Goal: Check status: Check status

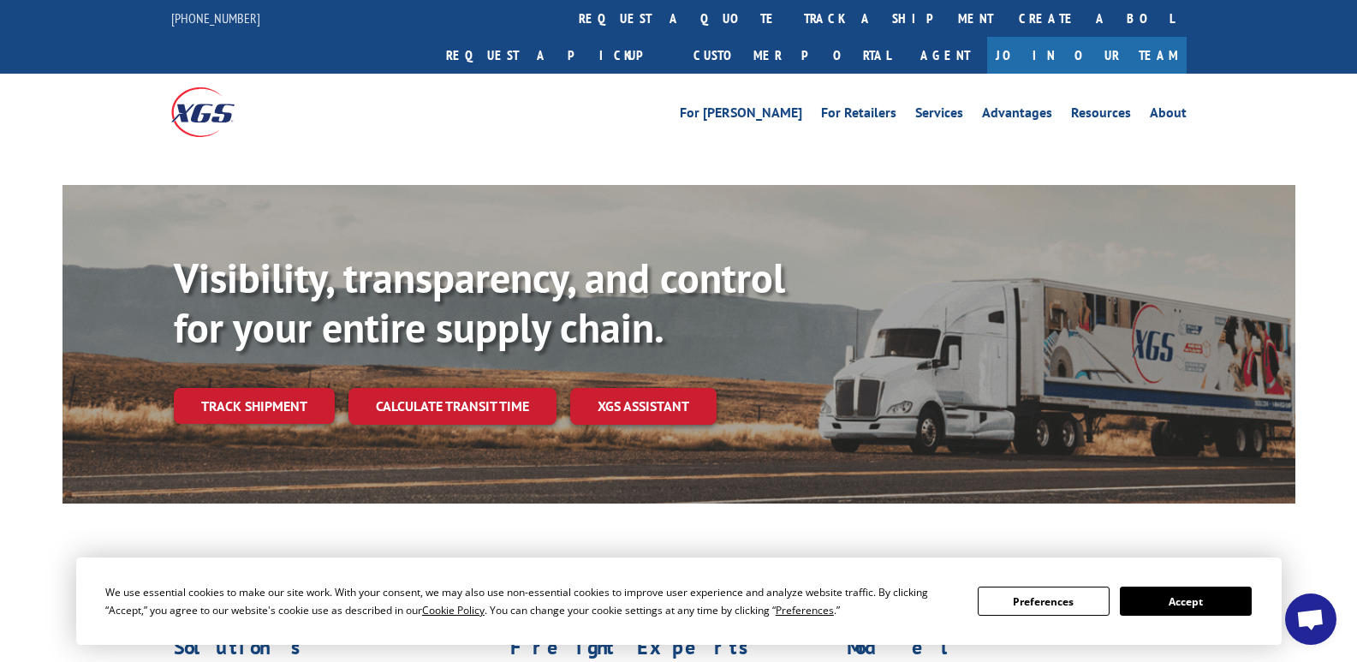
scroll to position [7301, 0]
click at [791, 22] on link "track a shipment" at bounding box center [898, 18] width 215 height 37
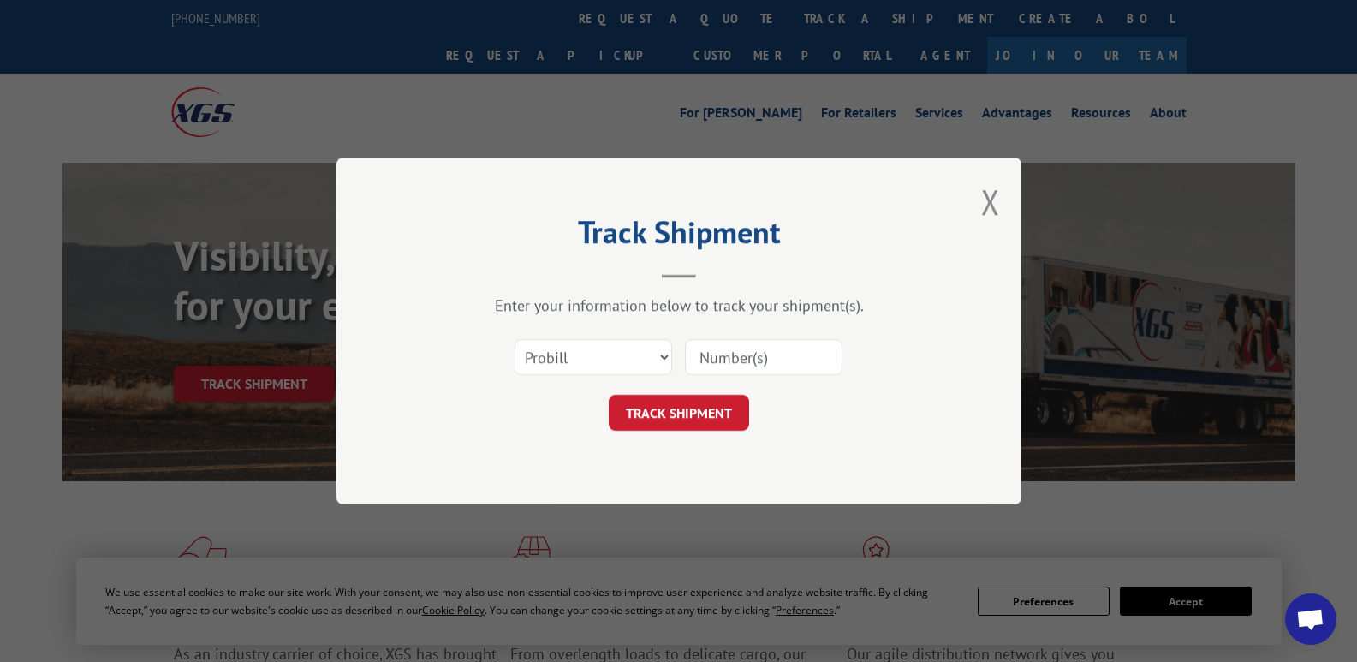
click at [761, 355] on input at bounding box center [763, 357] width 157 height 36
type input "17663912"
click at [667, 420] on button "TRACK SHIPMENT" at bounding box center [679, 413] width 140 height 36
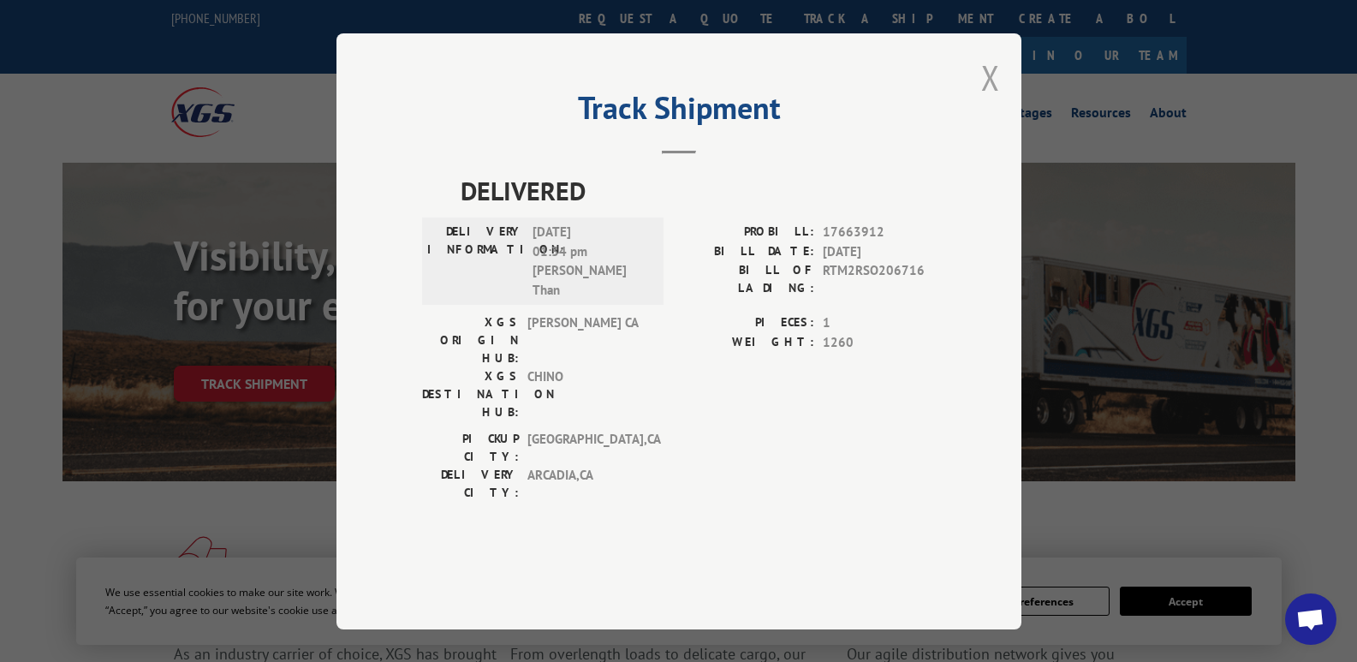
drag, startPoint x: 1002, startPoint y: 114, endPoint x: 983, endPoint y: 122, distance: 21.1
click at [1001, 116] on div "Track Shipment DELIVERED DELIVERY INFORMATION: [DATE] 01:34 pm [PERSON_NAME] Th…" at bounding box center [678, 331] width 685 height 596
click at [983, 100] on button "Close modal" at bounding box center [990, 77] width 19 height 45
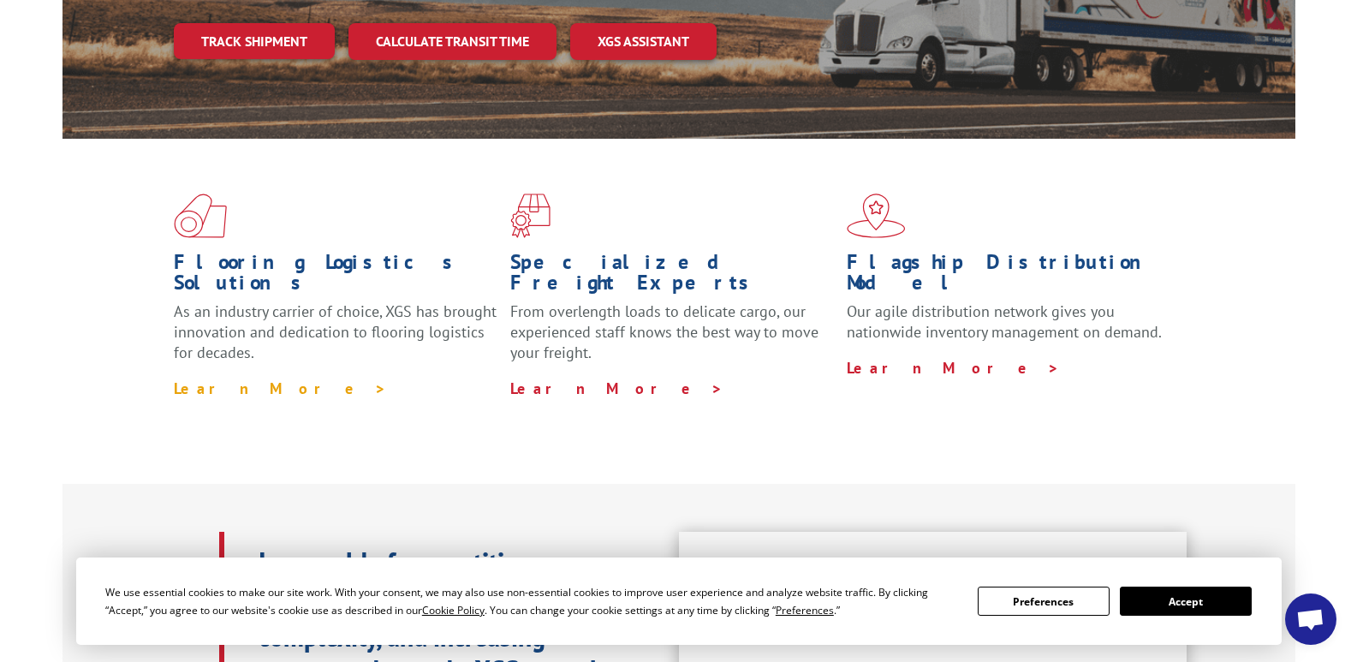
scroll to position [86, 0]
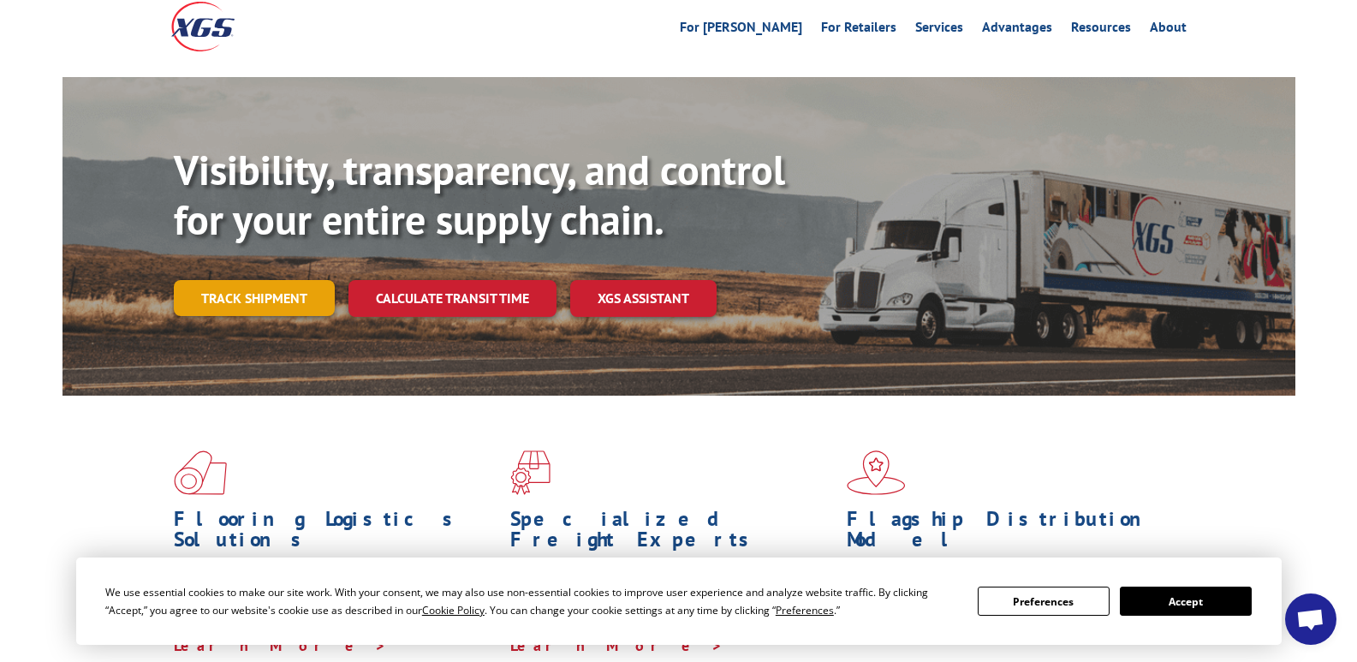
click at [276, 280] on link "Track shipment" at bounding box center [254, 298] width 161 height 36
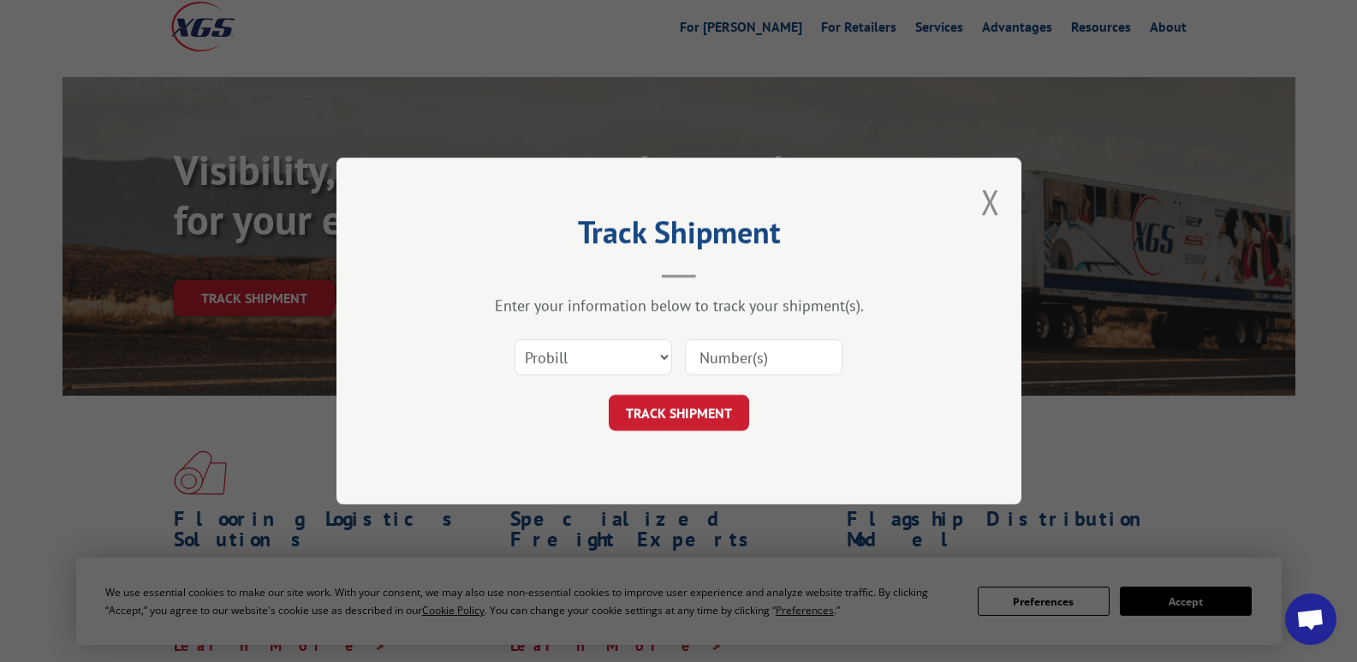
click at [751, 356] on input at bounding box center [763, 357] width 157 height 36
click at [613, 362] on select "Select category... Probill BOL PO" at bounding box center [592, 357] width 157 height 36
click at [514, 339] on select "Select category... Probill BOL PO" at bounding box center [592, 357] width 157 height 36
click at [758, 360] on input at bounding box center [763, 357] width 157 height 36
paste input "[PERSON_NAME]"
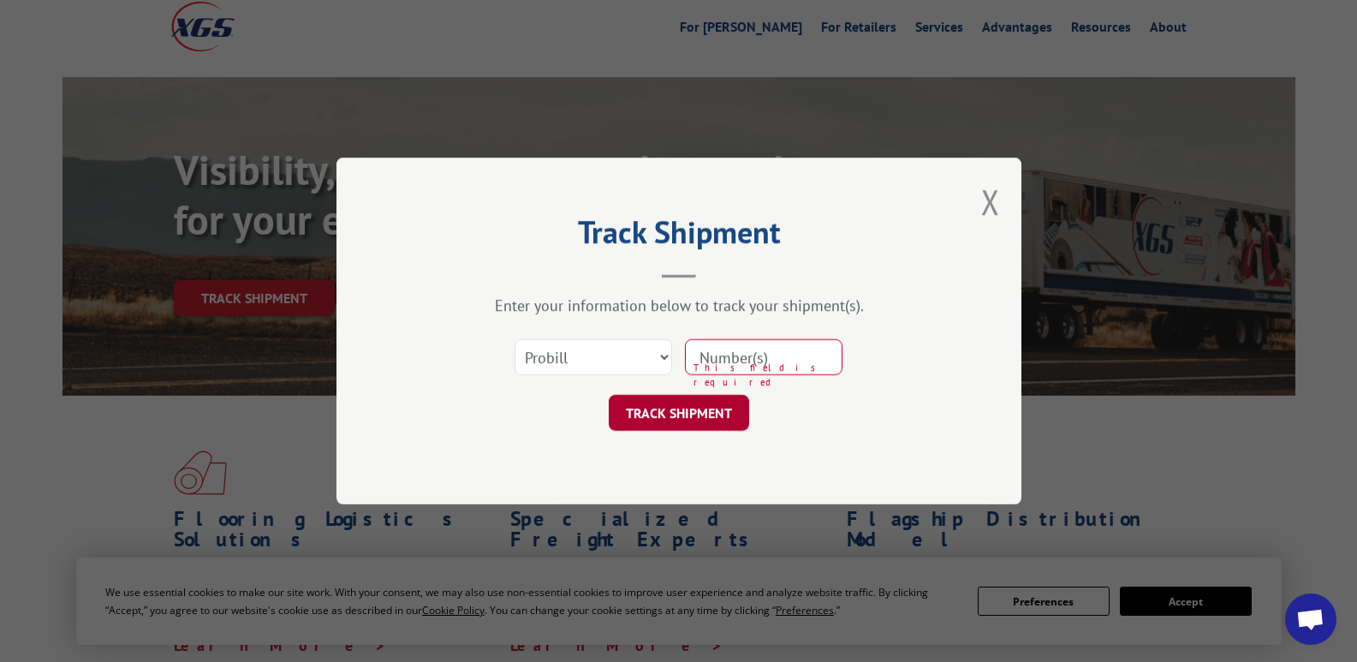
type input "[PERSON_NAME]"
drag, startPoint x: 818, startPoint y: 357, endPoint x: 584, endPoint y: 363, distance: 234.6
click at [584, 363] on div "Select category... Probill BOL PO [PERSON_NAME] The field is not valid" at bounding box center [679, 357] width 514 height 56
type input "1766"
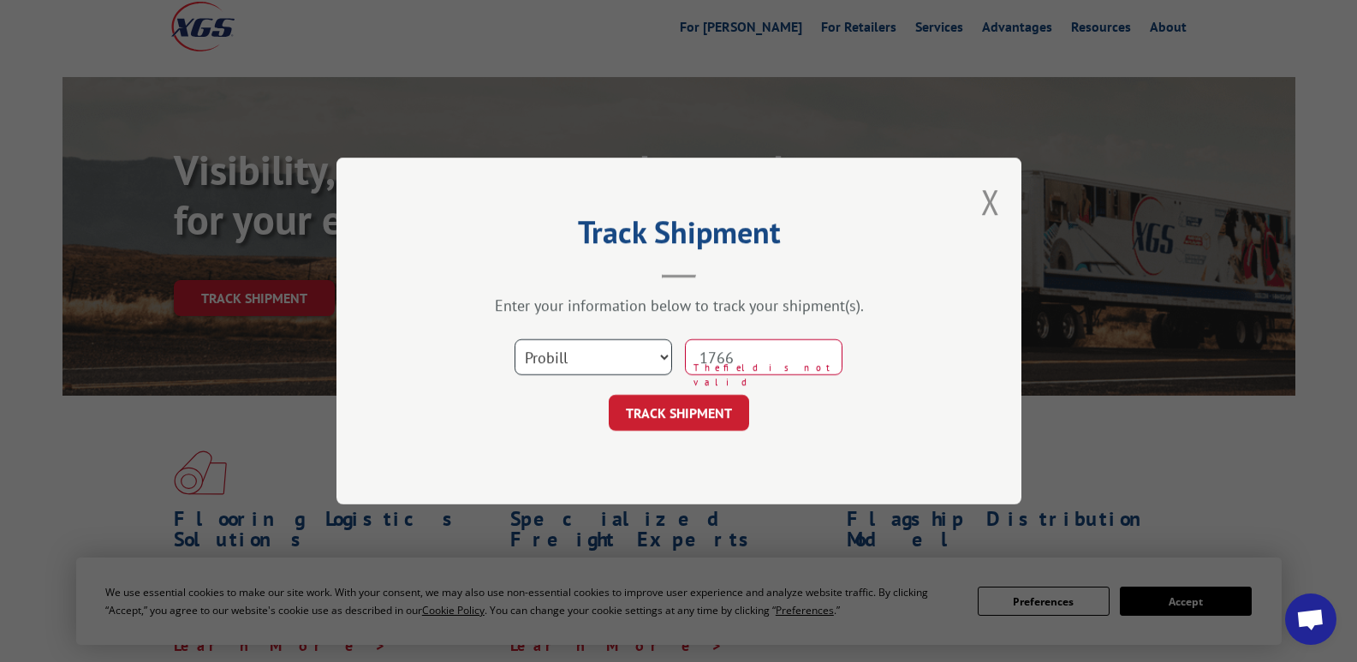
click at [584, 363] on select "Select category... Probill BOL PO" at bounding box center [592, 357] width 157 height 36
select select "bol"
click at [514, 339] on select "Select category... Probill BOL PO" at bounding box center [592, 357] width 157 height 36
drag, startPoint x: 778, startPoint y: 350, endPoint x: 638, endPoint y: 360, distance: 139.9
click at [638, 360] on div "Select category... Probill BOL PO 1766 The field is not valid" at bounding box center [679, 357] width 514 height 56
